Goal: Information Seeking & Learning: Learn about a topic

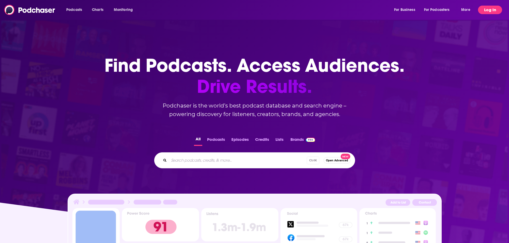
click at [486, 6] on button "Log In" at bounding box center [490, 10] width 24 height 9
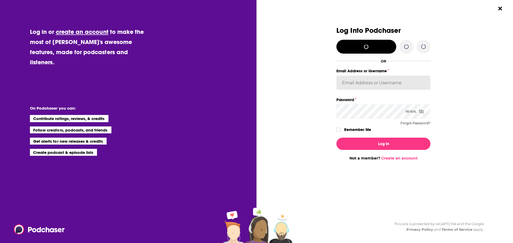
type input "[EMAIL_ADDRESS][DOMAIN_NAME]"
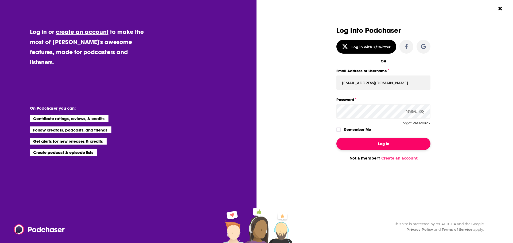
click at [380, 144] on button "Log In" at bounding box center [383, 144] width 94 height 12
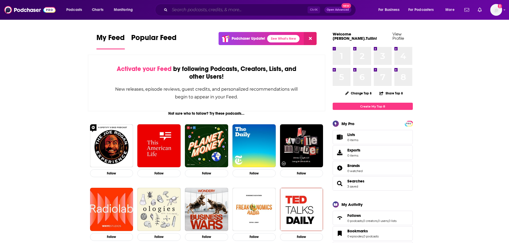
click at [236, 11] on input "Search podcasts, credits, & more..." at bounding box center [239, 10] width 138 height 9
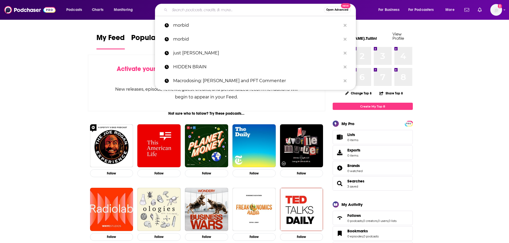
paste input "Podcrushed"
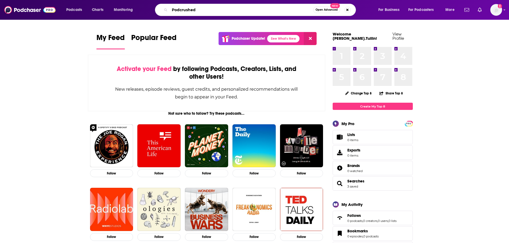
type input "Podcrushed"
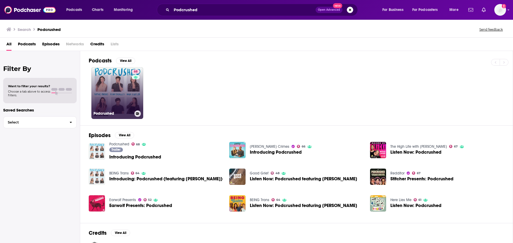
click at [129, 98] on link "68 Podcrushed" at bounding box center [117, 93] width 52 height 52
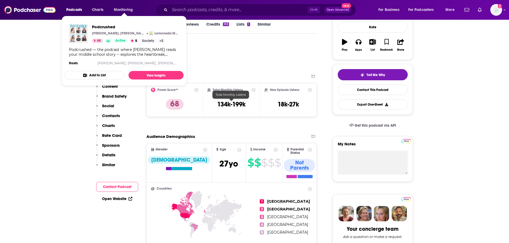
scroll to position [107, 0]
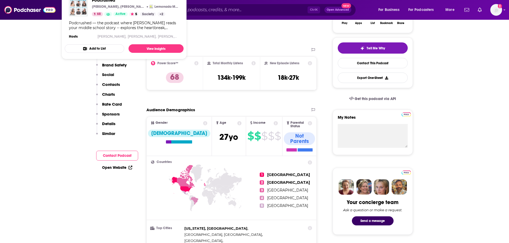
click at [237, 123] on icon at bounding box center [239, 123] width 4 height 4
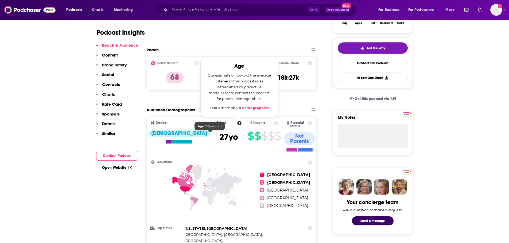
click at [219, 134] on span "[DEMOGRAPHIC_DATA]" at bounding box center [228, 137] width 19 height 10
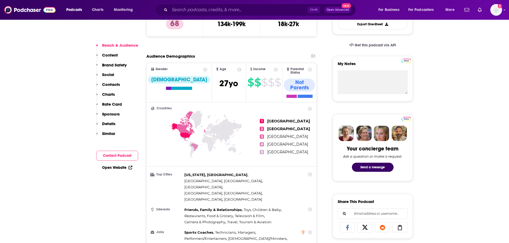
scroll to position [160, 0]
click at [237, 71] on icon at bounding box center [239, 70] width 4 height 4
click at [219, 84] on span "[DEMOGRAPHIC_DATA]" at bounding box center [228, 84] width 19 height 10
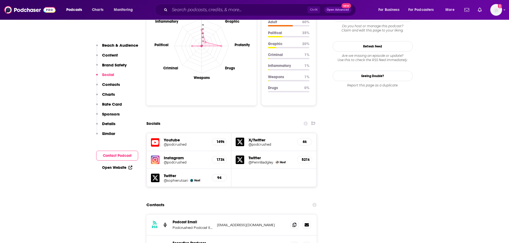
scroll to position [534, 0]
